Goal: Transaction & Acquisition: Purchase product/service

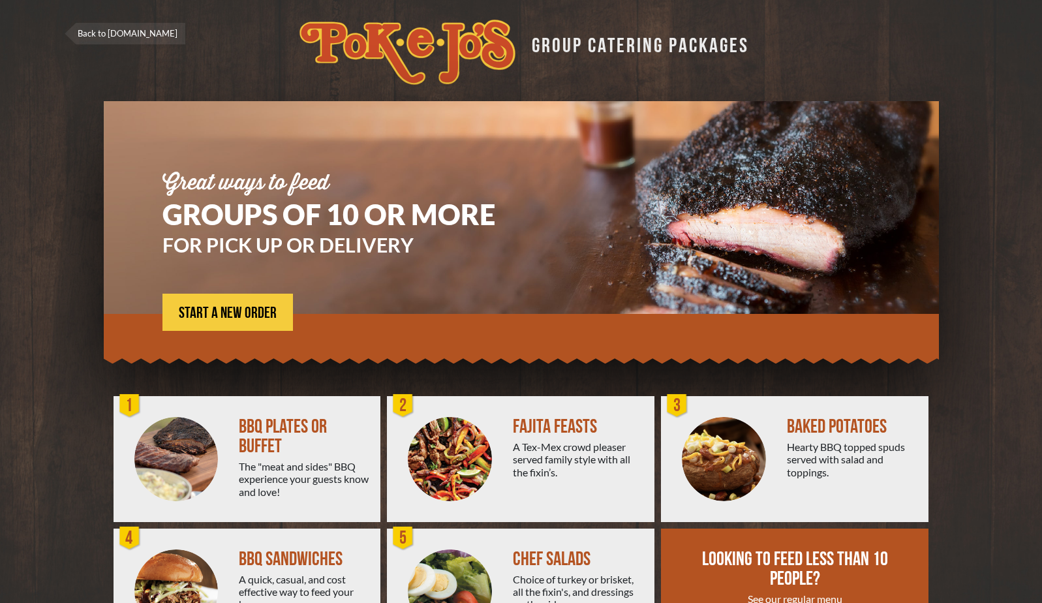
scroll to position [85, 0]
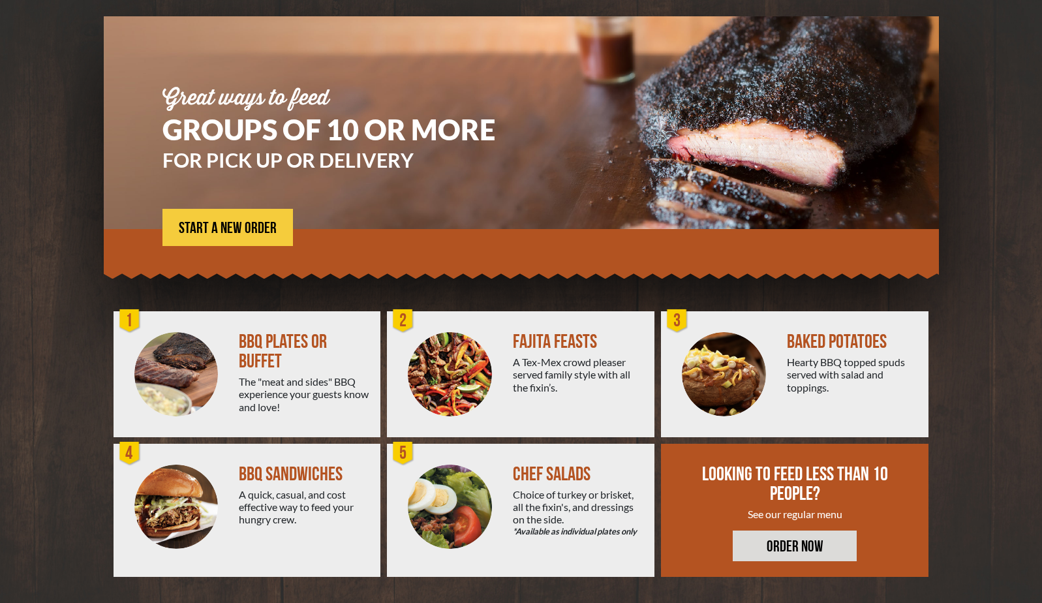
click at [284, 358] on div "BBQ PLATES OR BUFFET" at bounding box center [304, 351] width 131 height 39
click at [130, 318] on div "1" at bounding box center [130, 321] width 26 height 26
click at [234, 226] on span "START A NEW ORDER" at bounding box center [228, 229] width 98 height 16
click at [248, 237] on link "START A NEW ORDER" at bounding box center [227, 227] width 130 height 37
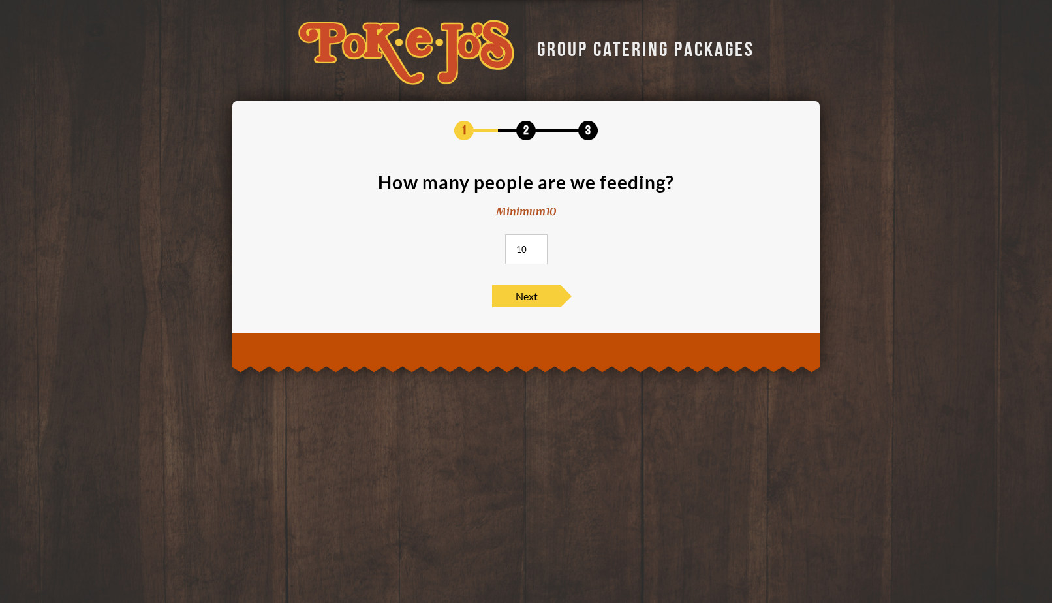
click at [527, 260] on input "10" at bounding box center [526, 249] width 42 height 30
type input "25"
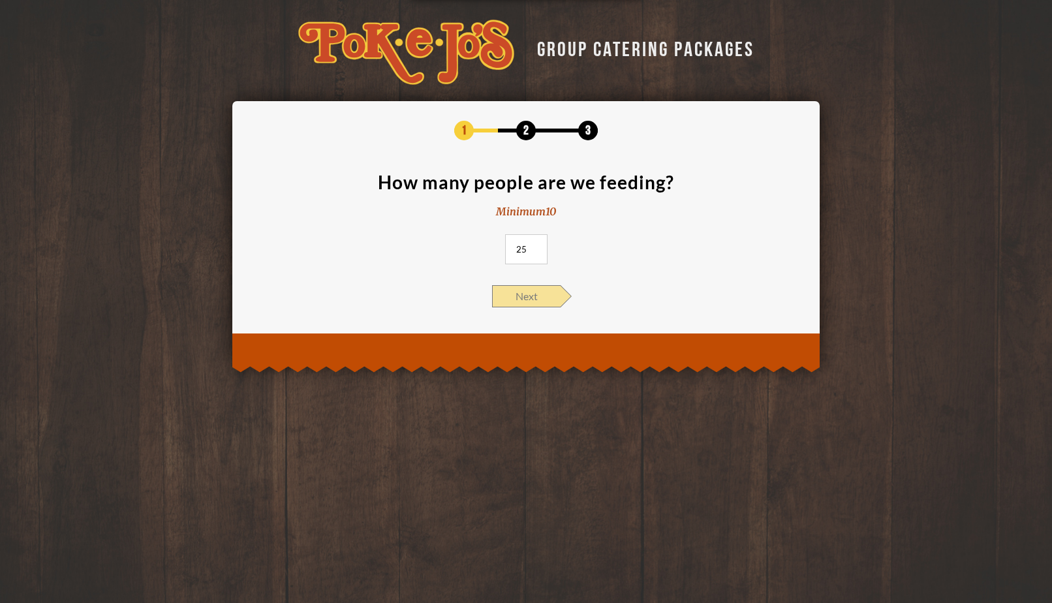
click at [541, 303] on span "Next" at bounding box center [526, 296] width 69 height 22
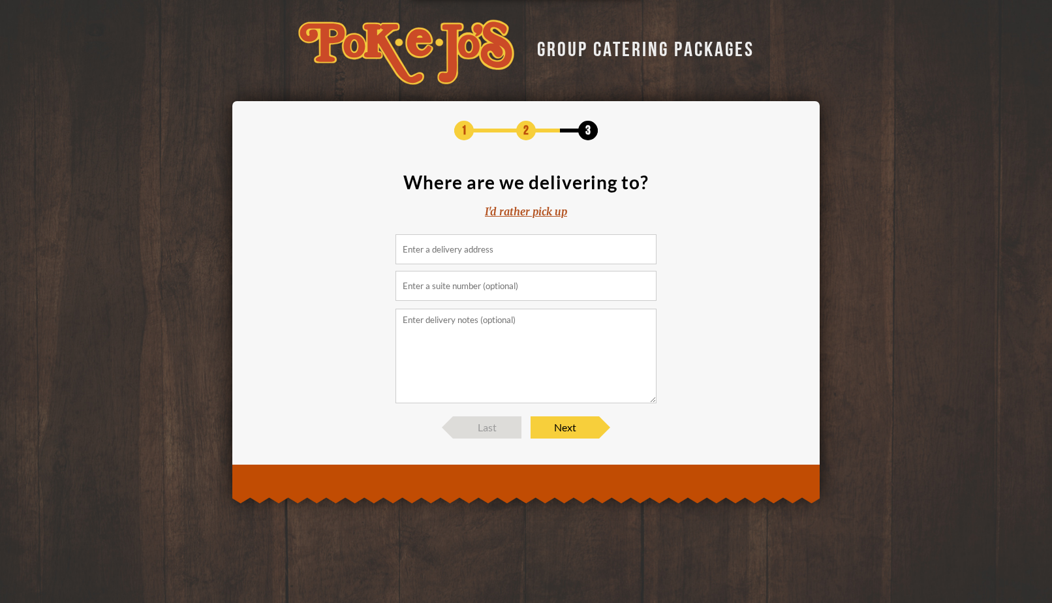
click at [488, 253] on input at bounding box center [525, 249] width 261 height 30
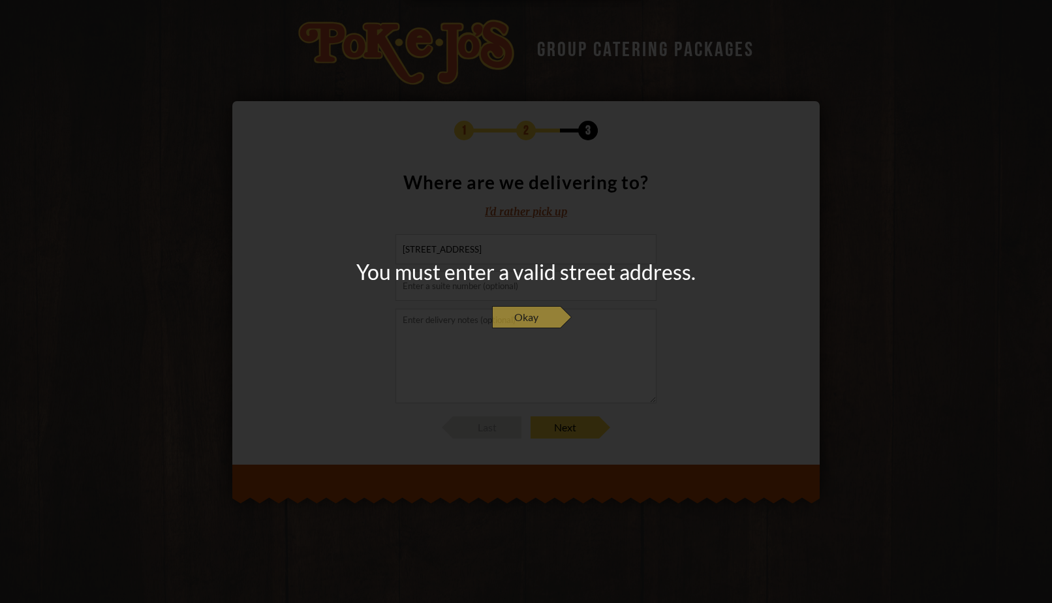
click at [519, 312] on span "Okay" at bounding box center [526, 317] width 69 height 22
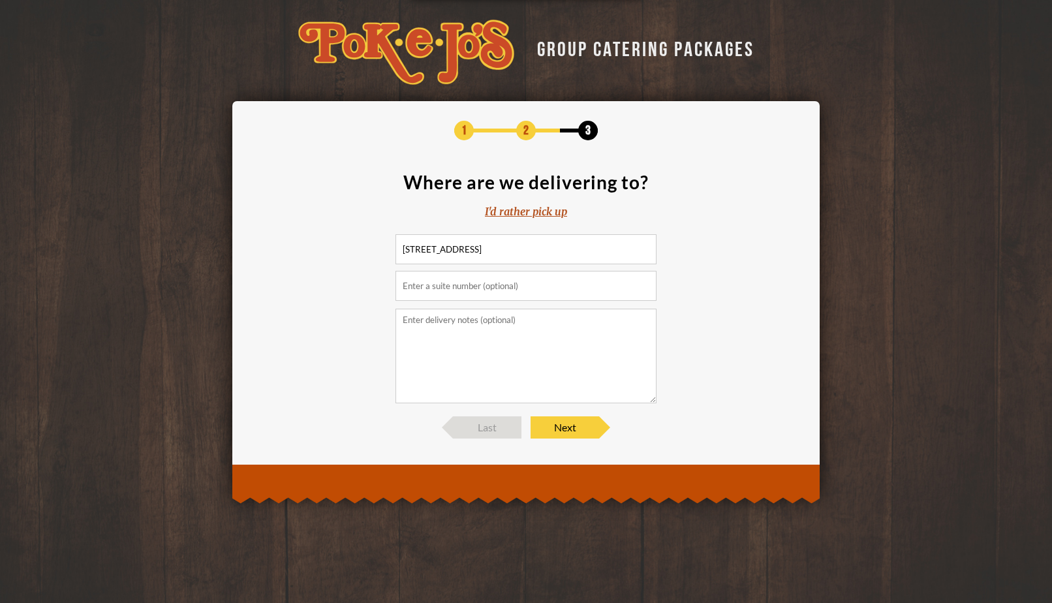
click at [530, 296] on input "text" at bounding box center [525, 286] width 261 height 30
click at [559, 438] on span "Next" at bounding box center [564, 427] width 69 height 22
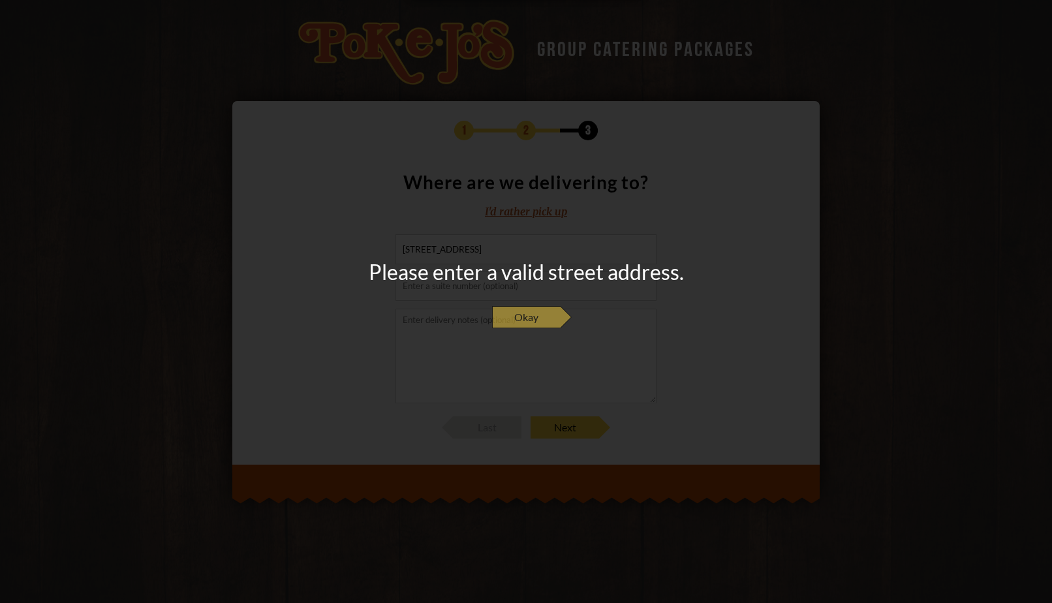
click at [526, 310] on span "Okay" at bounding box center [526, 317] width 69 height 22
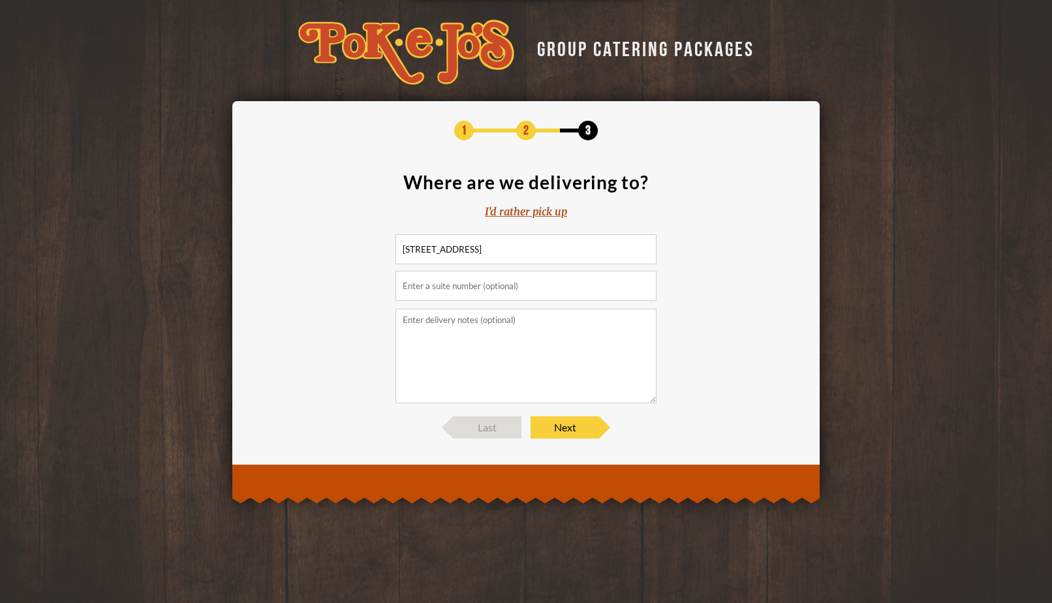
click at [572, 251] on input "6309 Empresa Dr, Austin, TX 78738, USA" at bounding box center [525, 249] width 261 height 30
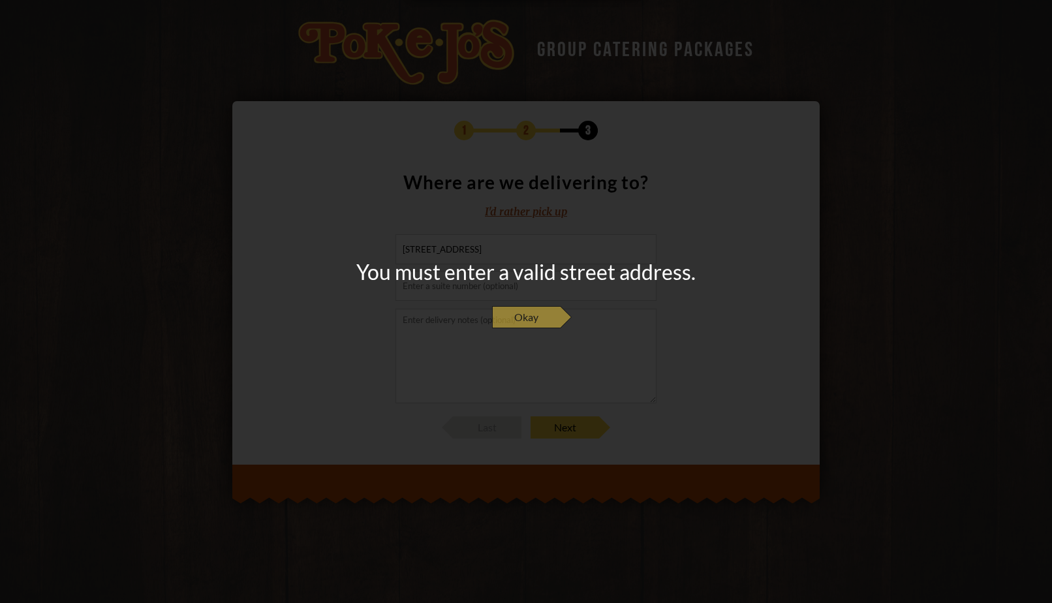
click at [518, 314] on span "Okay" at bounding box center [526, 317] width 69 height 22
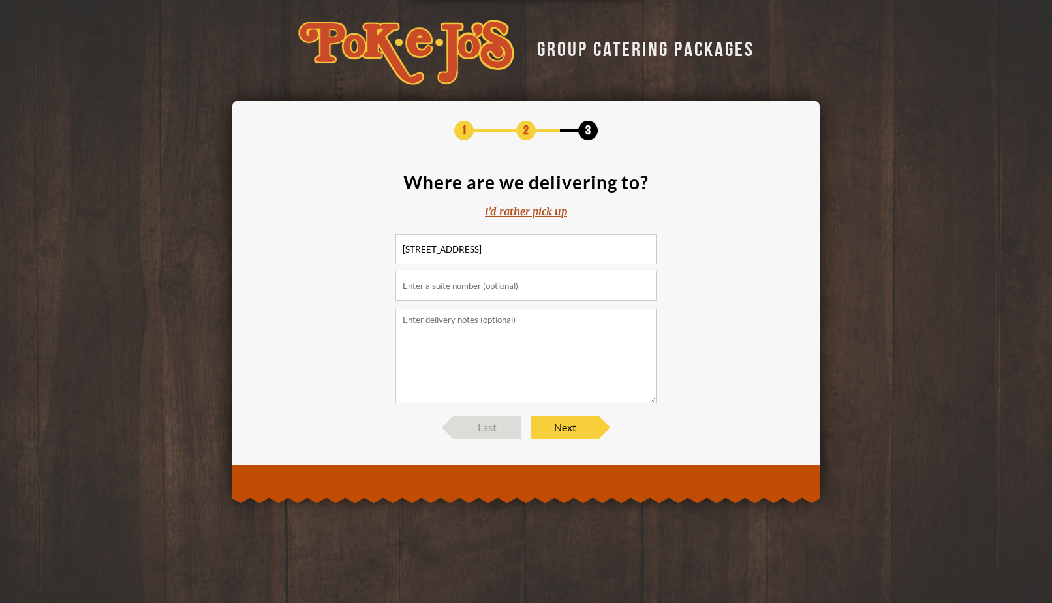
click at [579, 250] on input "6309 Empresa Dr, Austin, TX 78738, USA" at bounding box center [525, 249] width 261 height 30
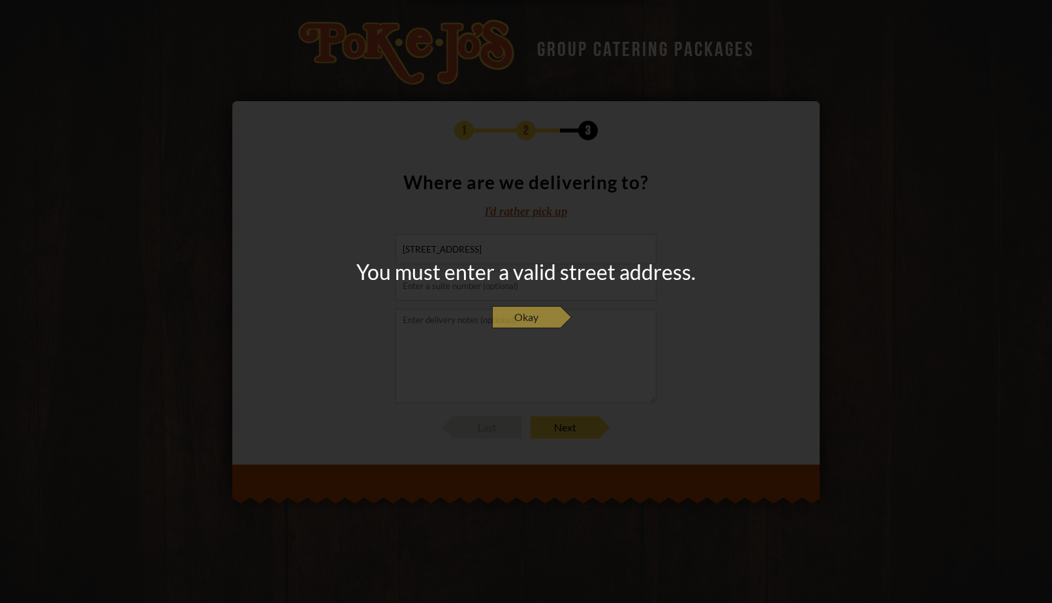
click at [540, 320] on span "Okay" at bounding box center [526, 317] width 69 height 22
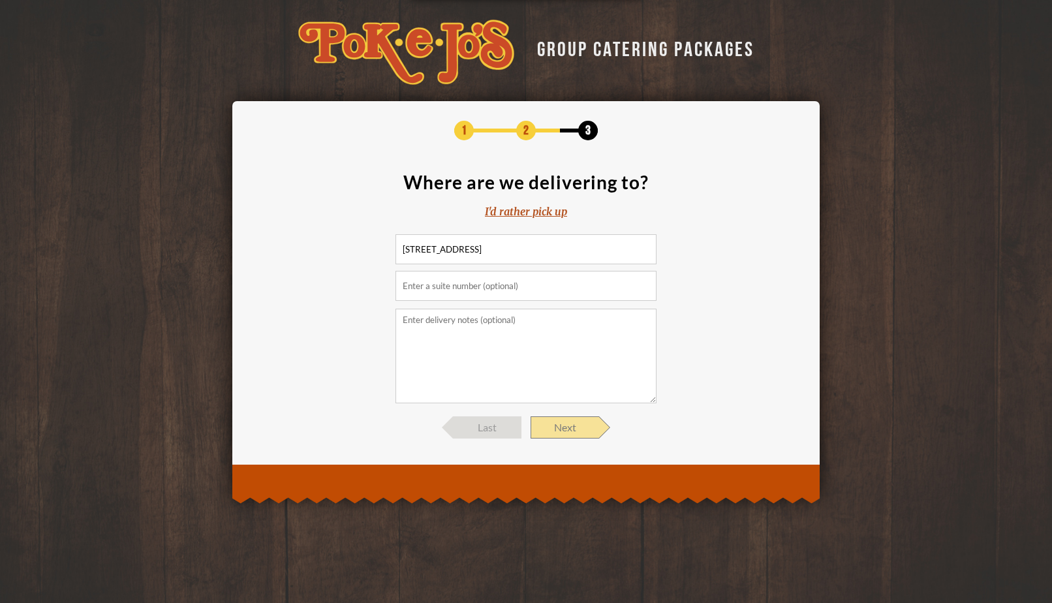
click at [562, 418] on span "Next" at bounding box center [564, 427] width 69 height 22
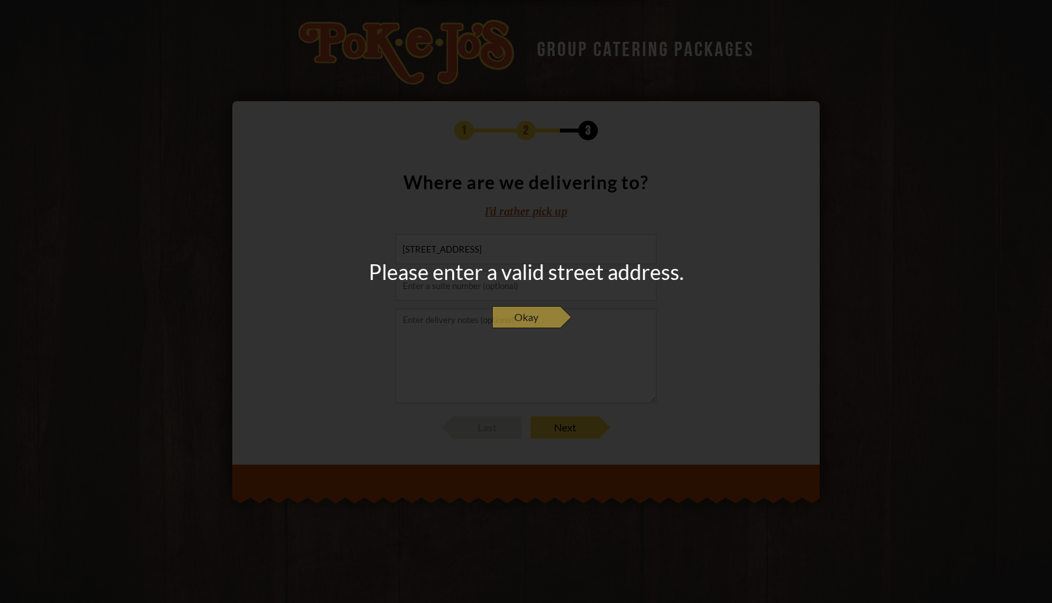
click at [540, 316] on span "Okay" at bounding box center [526, 317] width 69 height 22
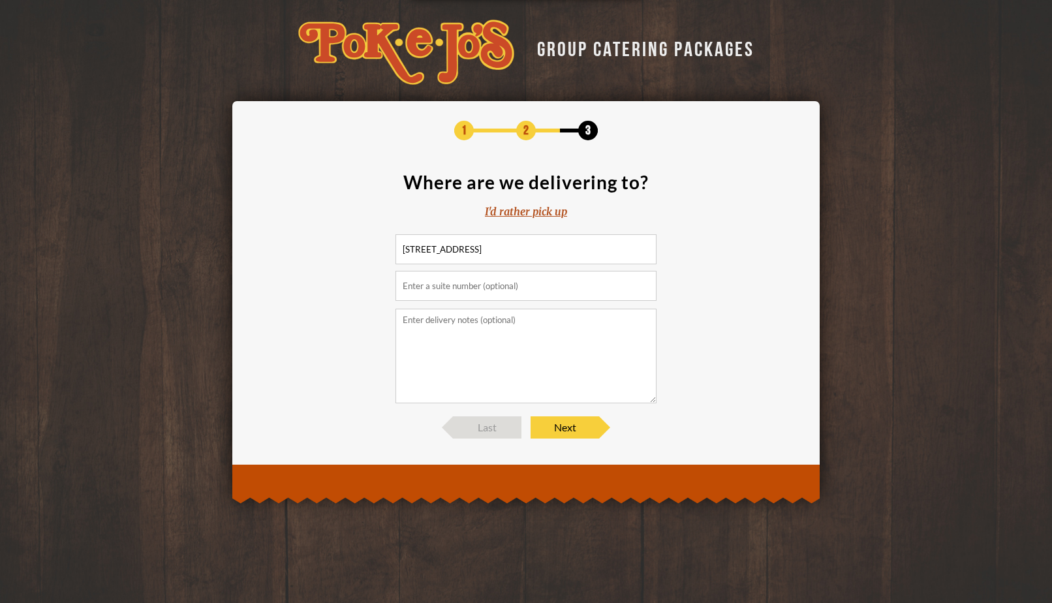
click at [481, 249] on input "6309 Empresa Dr, Austin, TX 78738, USA" at bounding box center [525, 249] width 261 height 30
click at [564, 254] on input "6309 Empresa Dr, Austin, TX 78738, USA" at bounding box center [525, 249] width 261 height 30
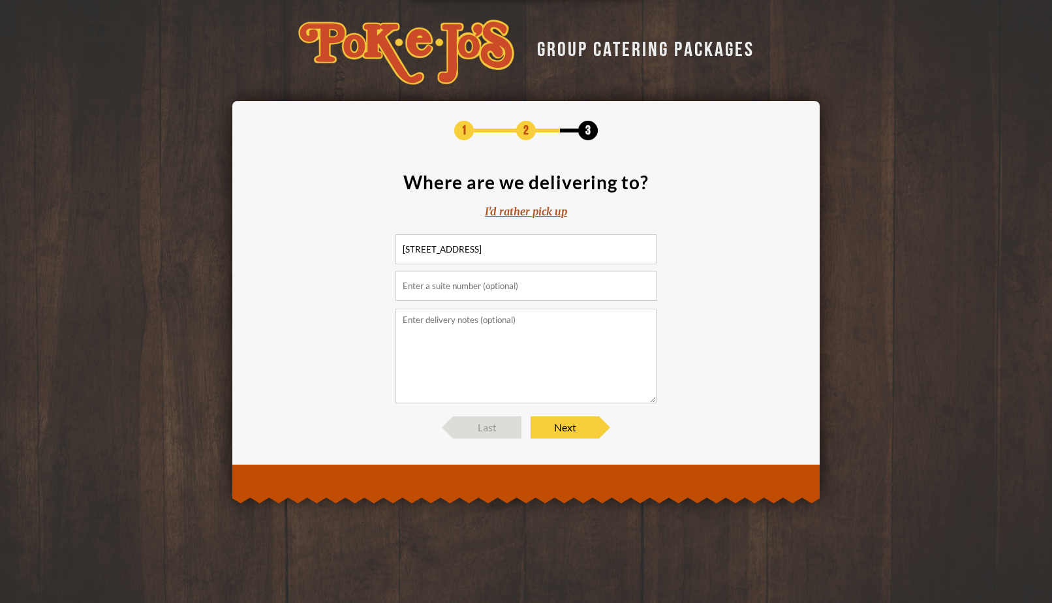
click at [564, 254] on input "6309 Empresa Dr, Austin, TX 78738, USA" at bounding box center [525, 249] width 261 height 30
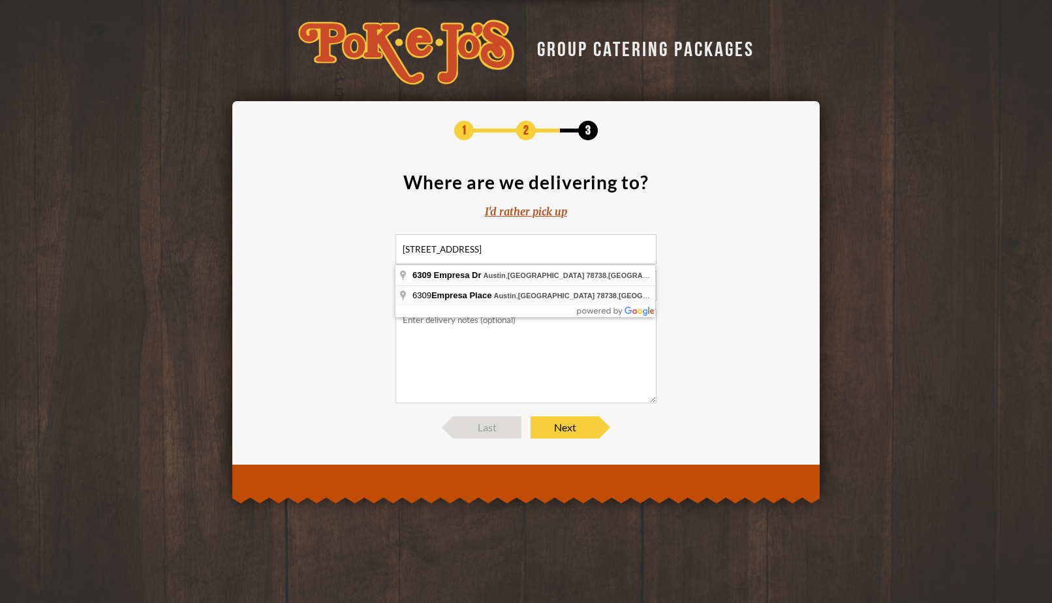
type input "6309 Empresa Place, Austin, TX 78738, USA"
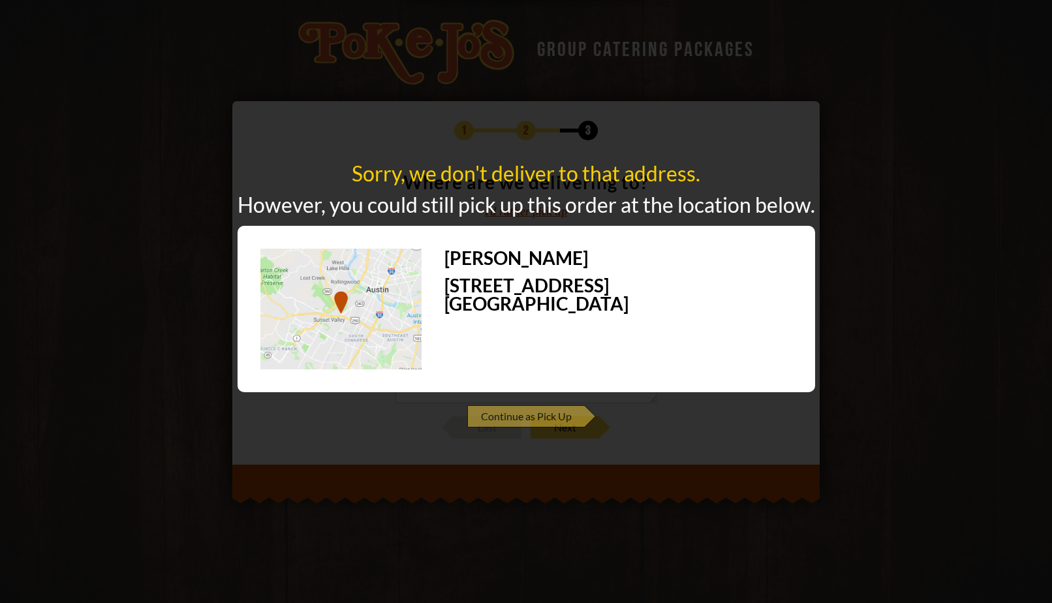
click at [526, 423] on span "Continue as Pick Up" at bounding box center [525, 416] width 117 height 22
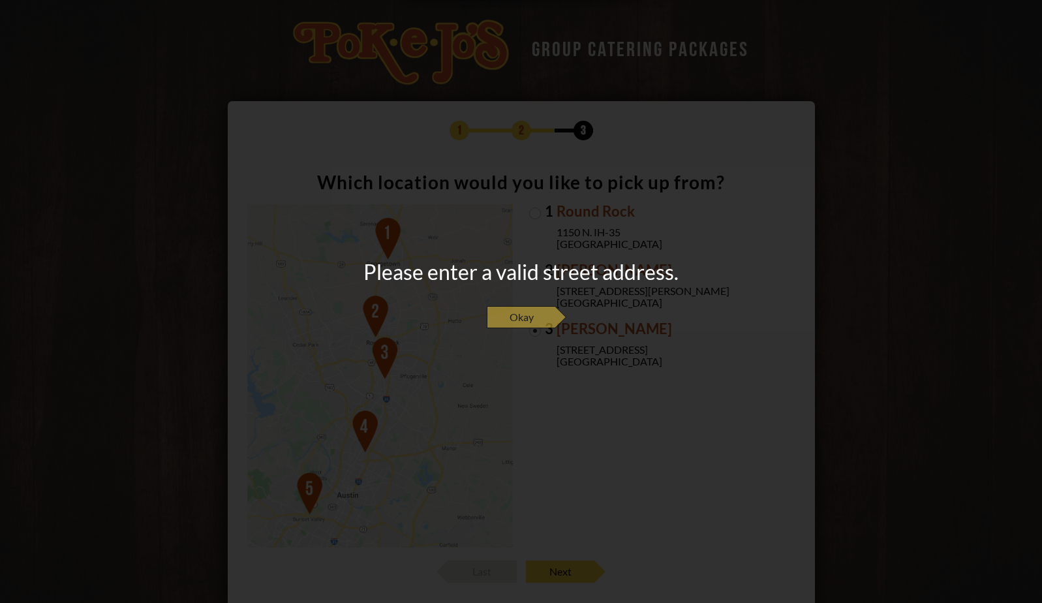
click at [521, 319] on span "Okay" at bounding box center [521, 317] width 69 height 22
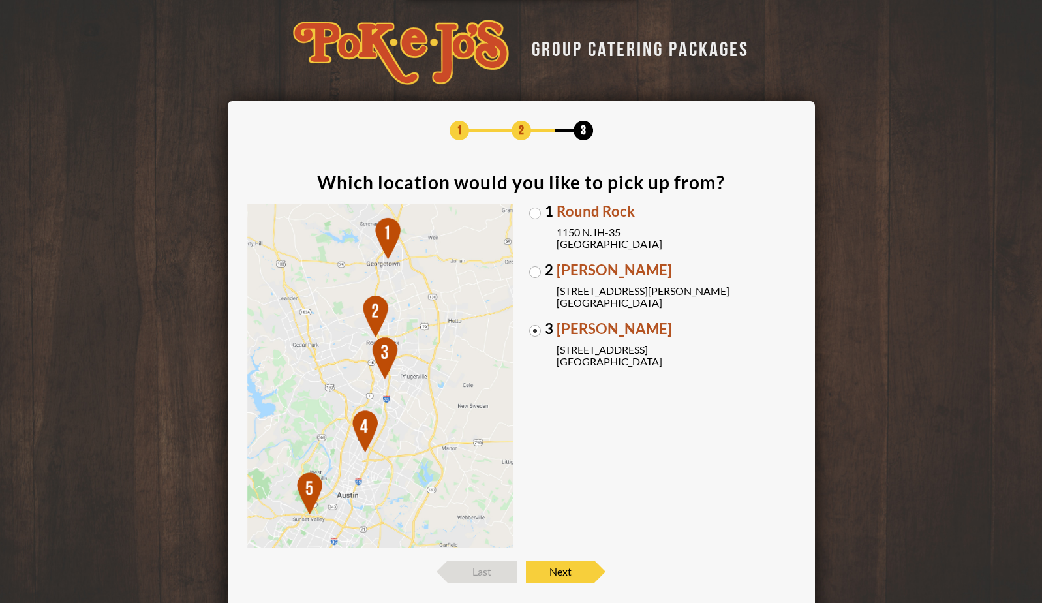
scroll to position [78, 0]
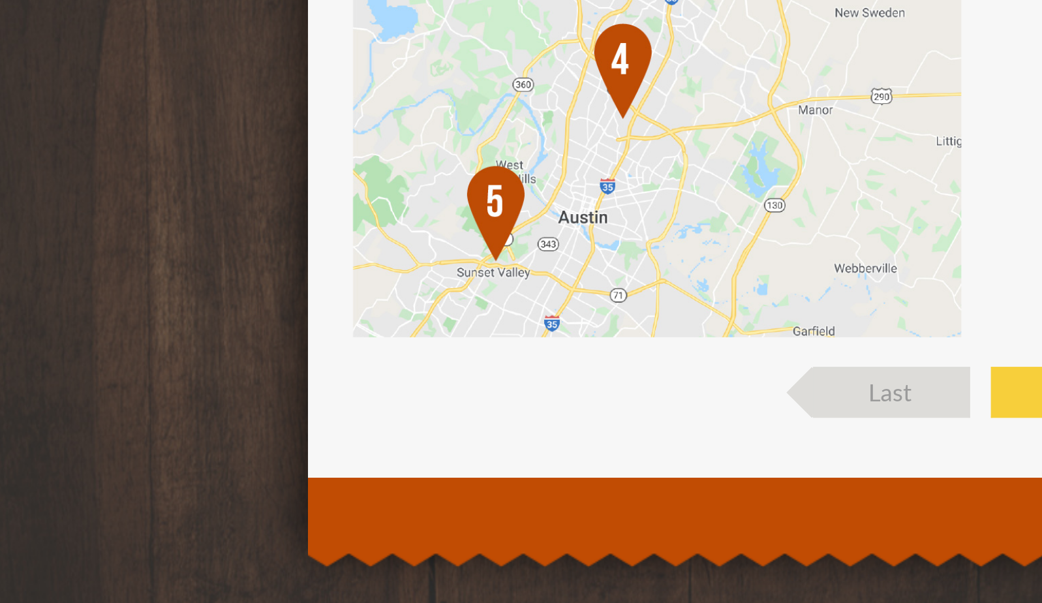
click at [372, 456] on img at bounding box center [380, 299] width 266 height 344
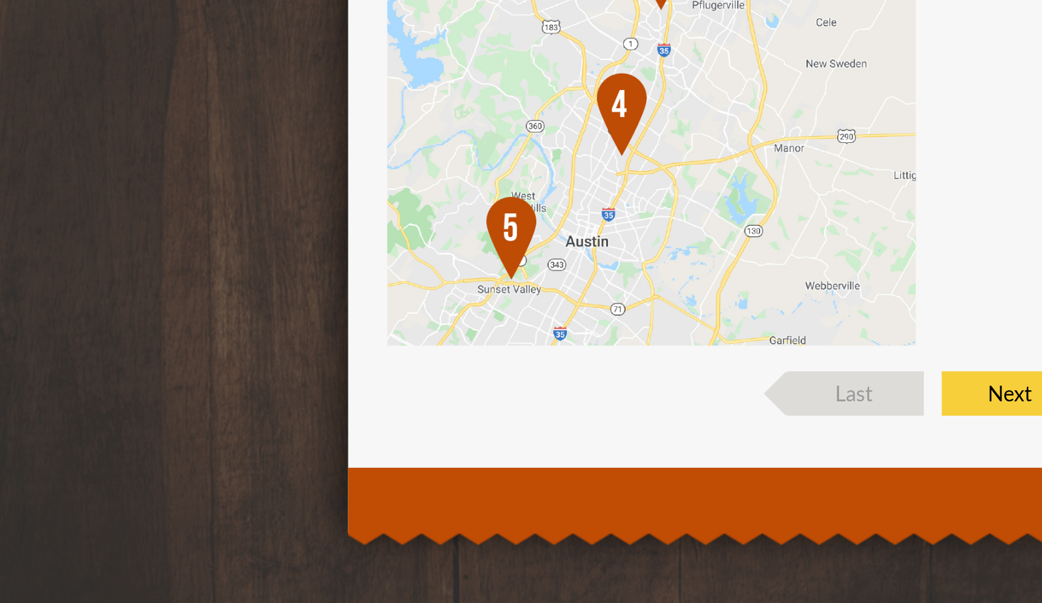
scroll to position [76, 0]
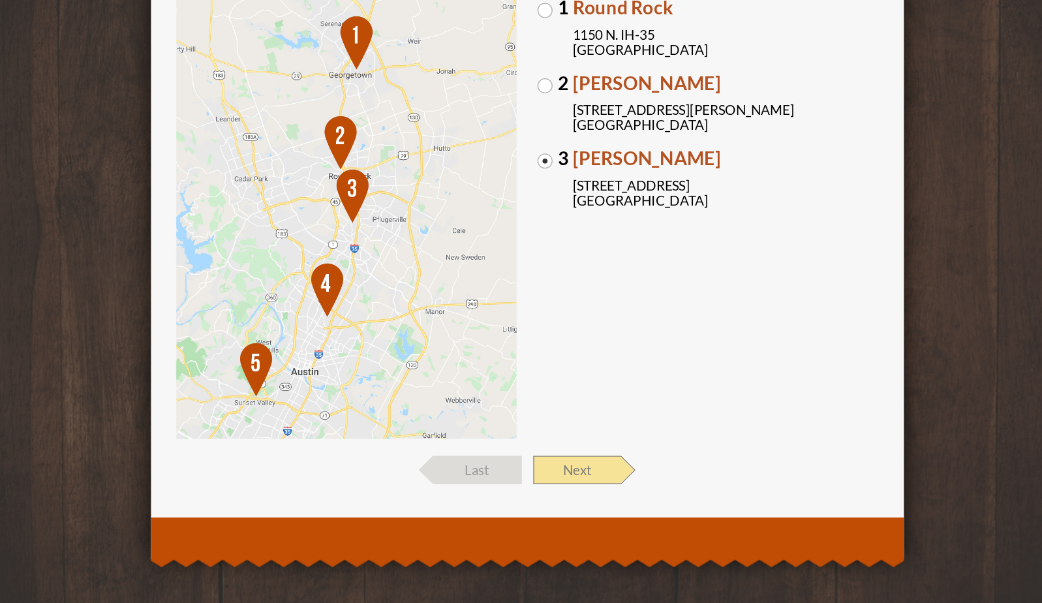
click at [576, 502] on span "Next" at bounding box center [560, 495] width 69 height 22
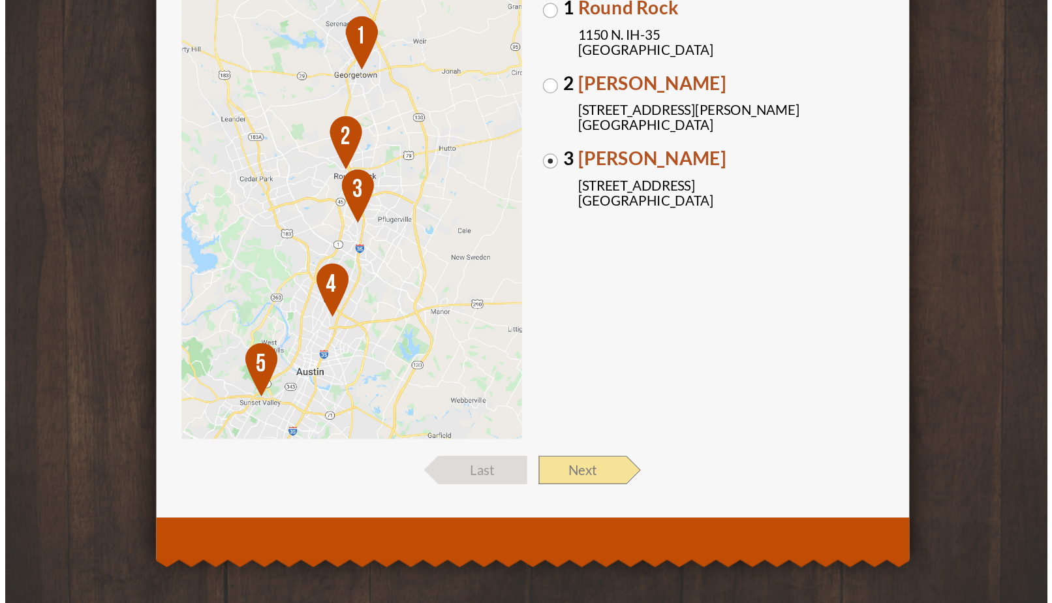
scroll to position [0, 0]
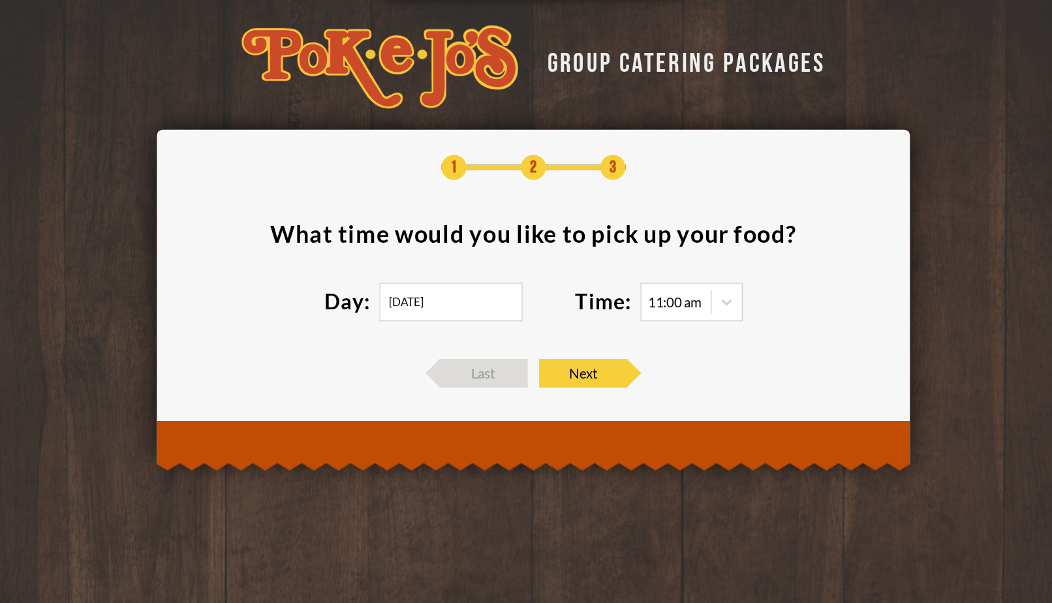
click at [351, 44] on img at bounding box center [406, 52] width 216 height 65
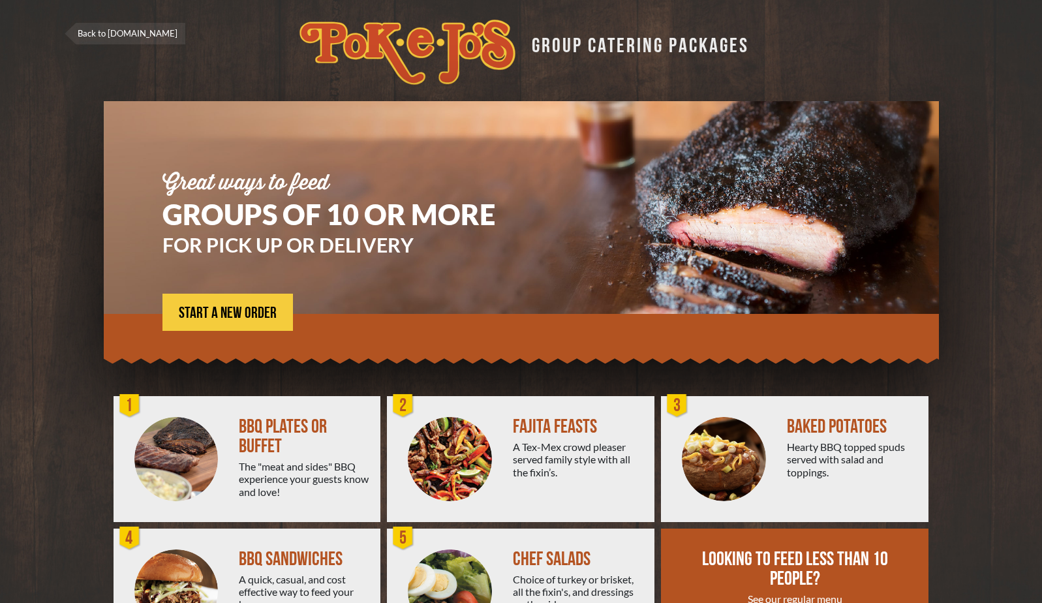
click at [503, 63] on img at bounding box center [407, 52] width 216 height 65
click at [131, 33] on link "Back to [DOMAIN_NAME]" at bounding box center [125, 34] width 121 height 22
